Goal: Task Accomplishment & Management: Use online tool/utility

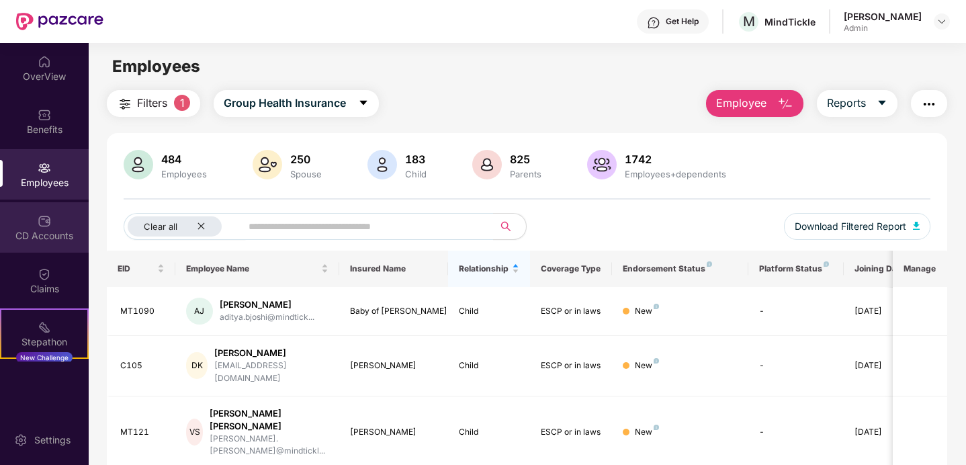
click at [30, 229] on div "CD Accounts" at bounding box center [44, 235] width 89 height 13
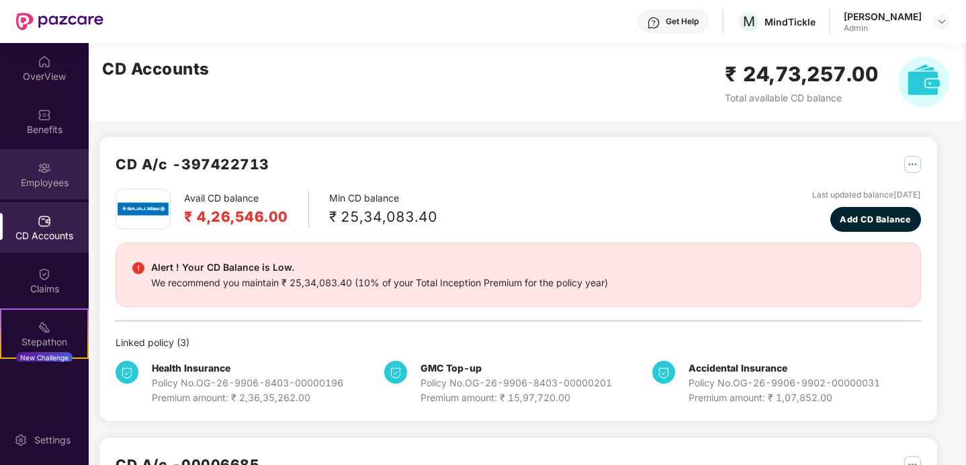
click at [41, 176] on div "Employees" at bounding box center [44, 182] width 89 height 13
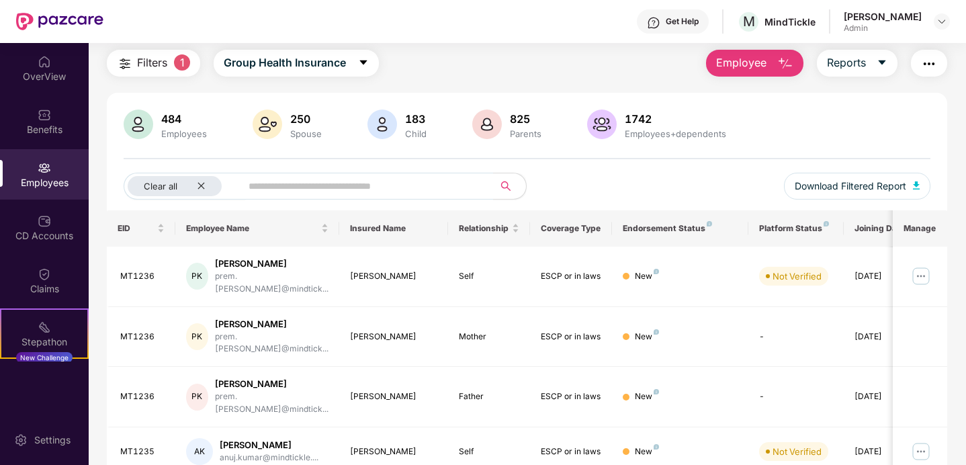
scroll to position [39, 0]
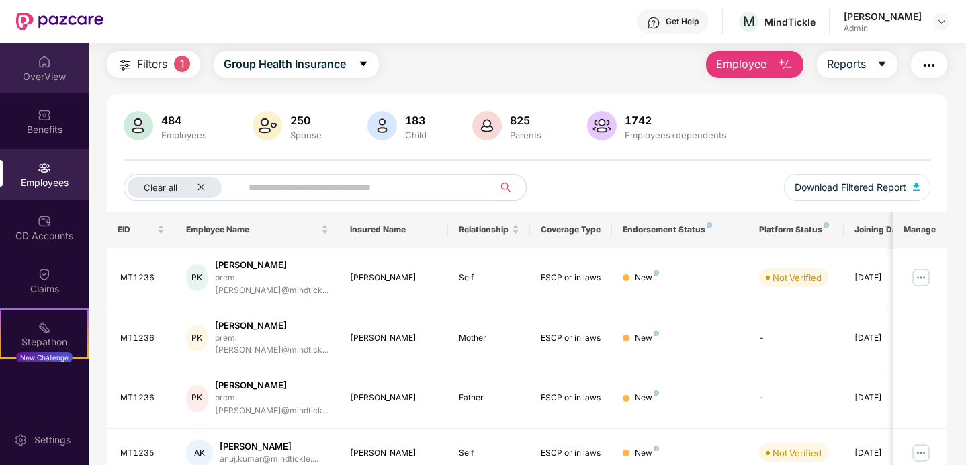
click at [44, 61] on img at bounding box center [44, 61] width 13 height 13
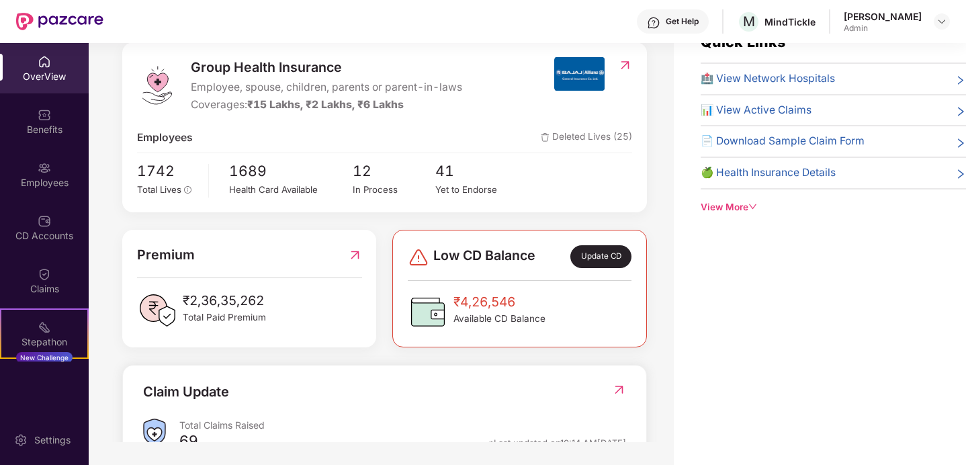
scroll to position [0, 0]
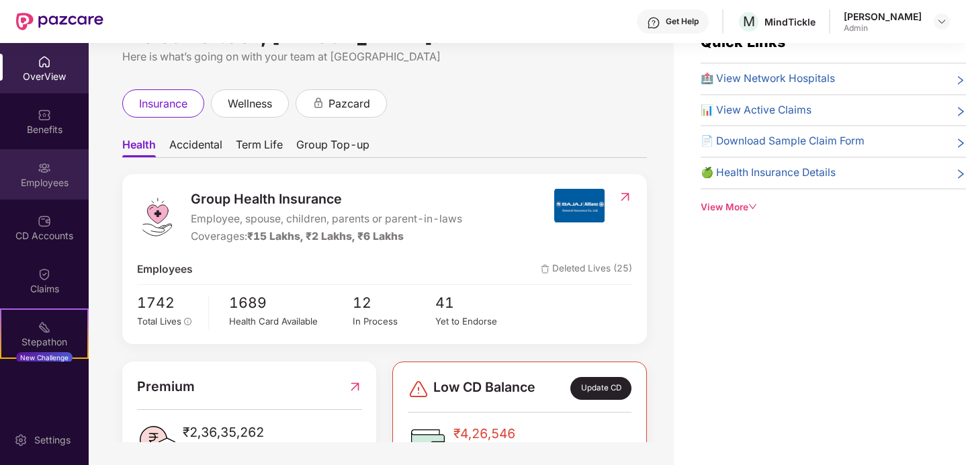
click at [77, 178] on div "Employees" at bounding box center [44, 182] width 89 height 13
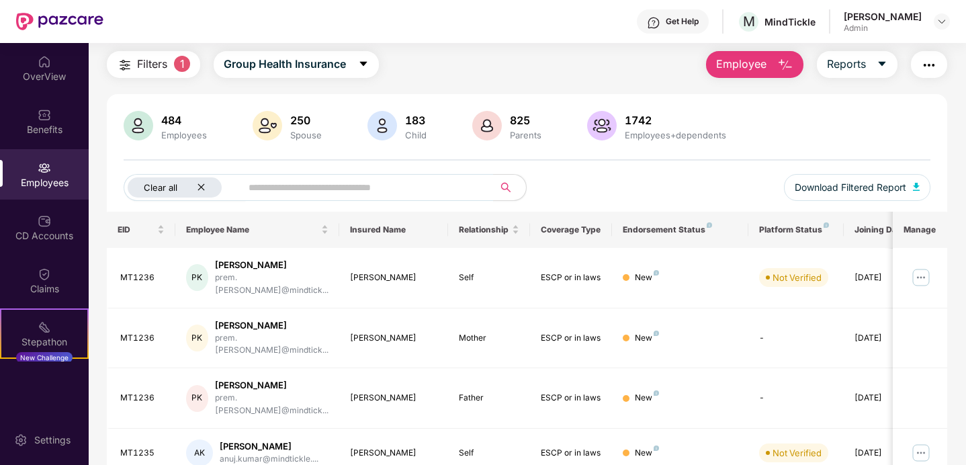
click at [205, 184] on div "Clear all" at bounding box center [175, 187] width 94 height 20
click at [855, 66] on span "Reports" at bounding box center [846, 64] width 39 height 17
click at [682, 166] on div "484 Employees 250 Spouse 183 Child 825 Parents 1742 Employees+dependents All Do…" at bounding box center [527, 161] width 840 height 101
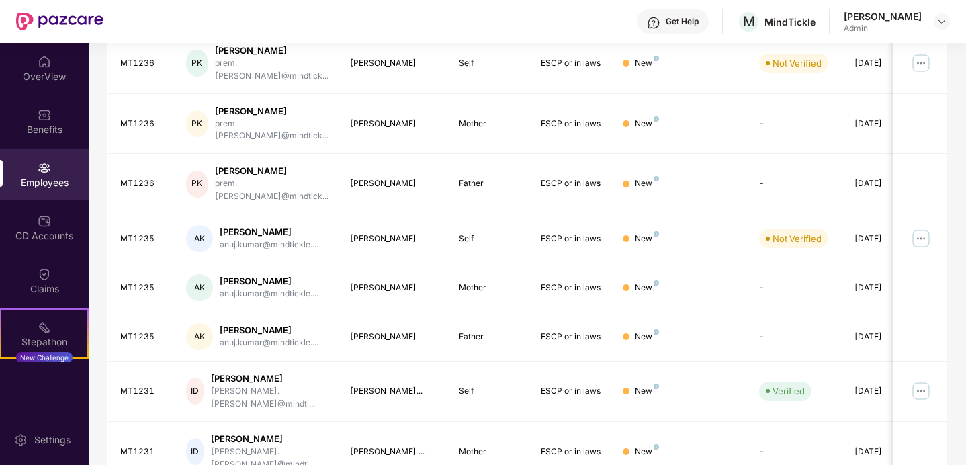
scroll to position [88, 0]
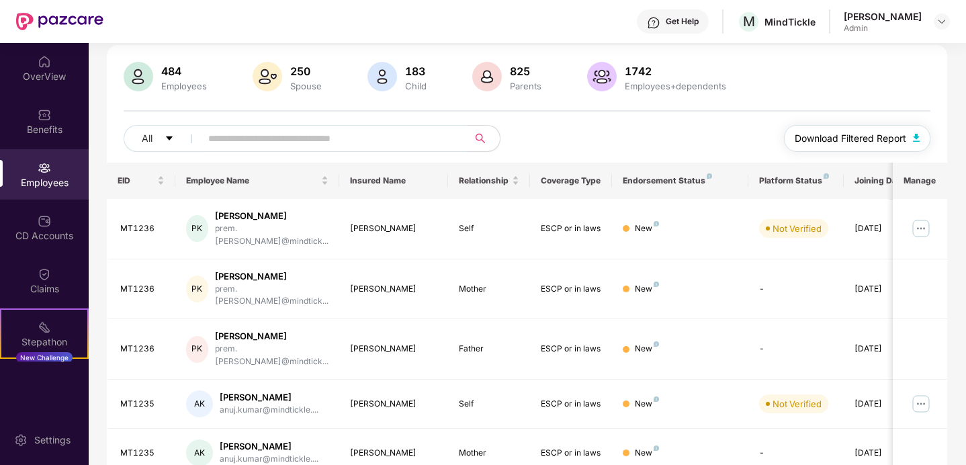
click at [852, 134] on span "Download Filtered Report" at bounding box center [849, 138] width 111 height 15
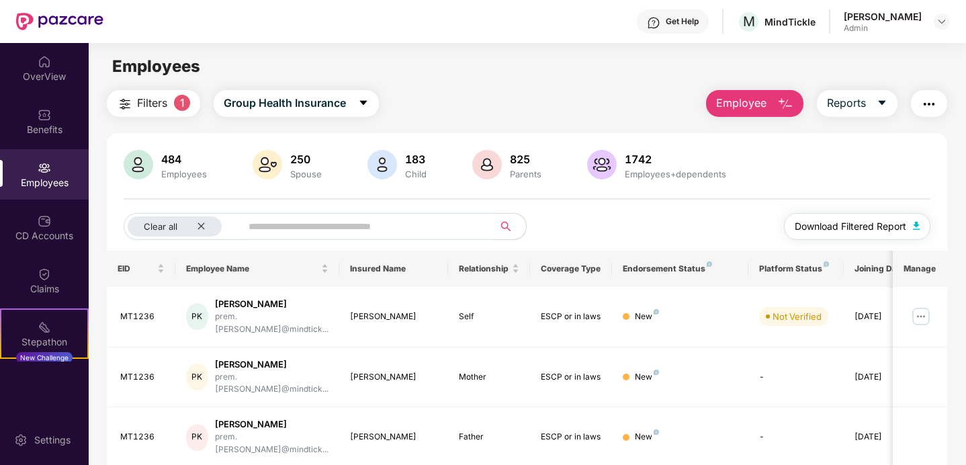
click at [834, 227] on span "Download Filtered Report" at bounding box center [849, 226] width 111 height 15
click at [201, 231] on div "Clear all" at bounding box center [175, 226] width 94 height 20
